Goal: Task Accomplishment & Management: Complete application form

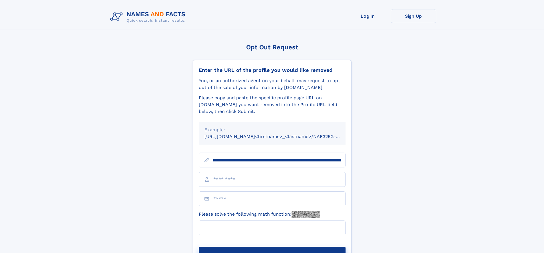
scroll to position [0, 68]
type input "**********"
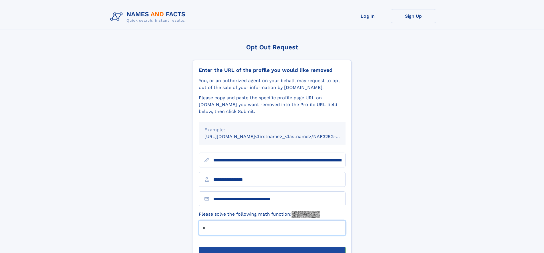
type input "*"
click at [272, 247] on button "Submit Opt Out Request" at bounding box center [272, 256] width 147 height 18
